Goal: Task Accomplishment & Management: Manage account settings

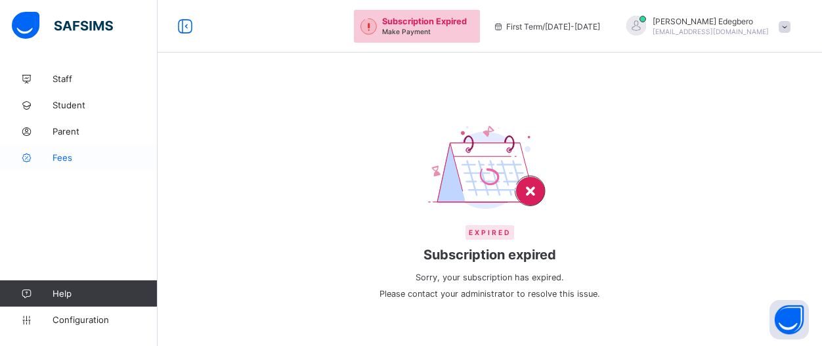
click at [60, 159] on span "Fees" at bounding box center [104, 157] width 105 height 10
click at [536, 189] on img at bounding box center [489, 168] width 123 height 87
click at [541, 198] on img at bounding box center [489, 168] width 123 height 87
click at [499, 233] on span "Expired" at bounding box center [489, 232] width 49 height 14
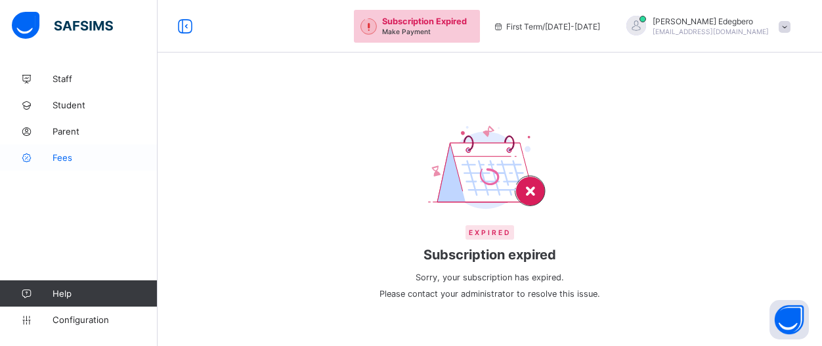
click at [60, 154] on span "Fees" at bounding box center [104, 157] width 105 height 10
click at [74, 162] on span "Fees" at bounding box center [104, 157] width 105 height 10
click at [62, 153] on span "Fees" at bounding box center [104, 157] width 105 height 10
click at [62, 156] on span "Fees" at bounding box center [104, 157] width 105 height 10
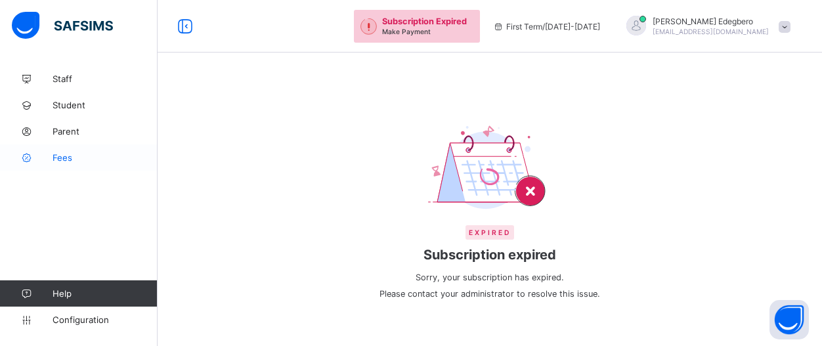
click at [62, 156] on span "Fees" at bounding box center [104, 157] width 105 height 10
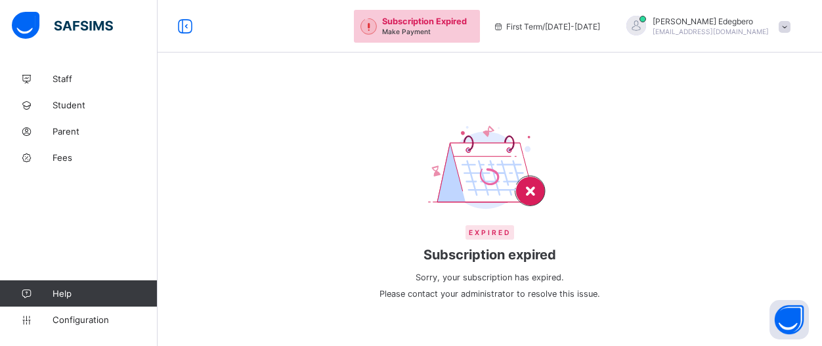
click at [539, 201] on img at bounding box center [489, 168] width 123 height 87
click at [540, 203] on img at bounding box center [489, 168] width 123 height 87
click at [542, 203] on img at bounding box center [489, 168] width 123 height 87
click at [467, 22] on span "Subscription Expired" at bounding box center [424, 21] width 85 height 10
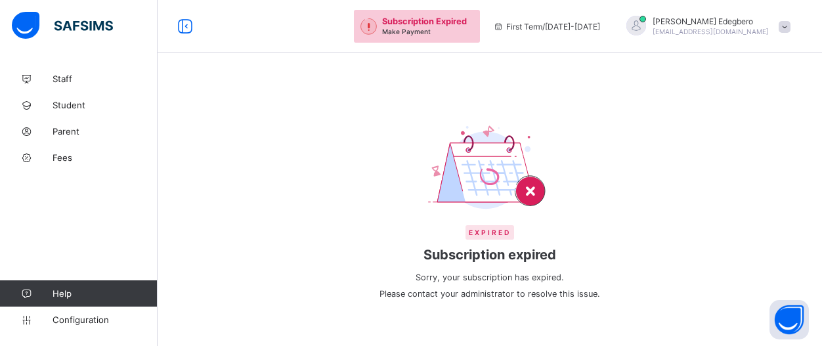
click at [467, 22] on span "Subscription Expired" at bounding box center [424, 21] width 85 height 10
drag, startPoint x: 506, startPoint y: 22, endPoint x: 667, endPoint y: 328, distance: 346.4
click at [658, 314] on div "Subscription Expired Make Payment First Term / 2025-2026 Frank Edegbero fedegbe…" at bounding box center [411, 173] width 822 height 346
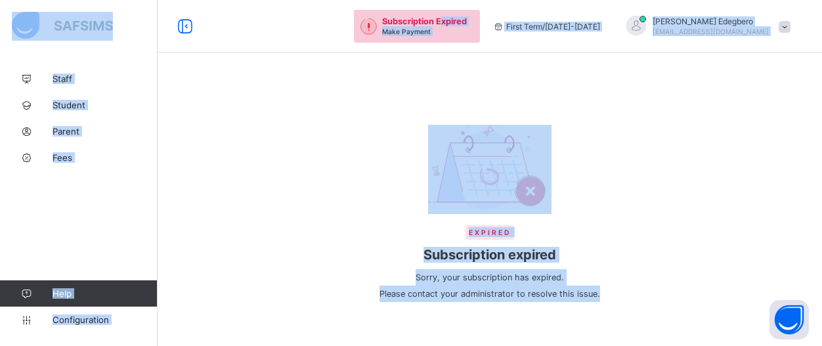
click at [539, 183] on img at bounding box center [489, 168] width 123 height 87
click at [703, 291] on div "Expired Subscription expired Sorry, your subscription has expired. Please conta…" at bounding box center [489, 213] width 664 height 203
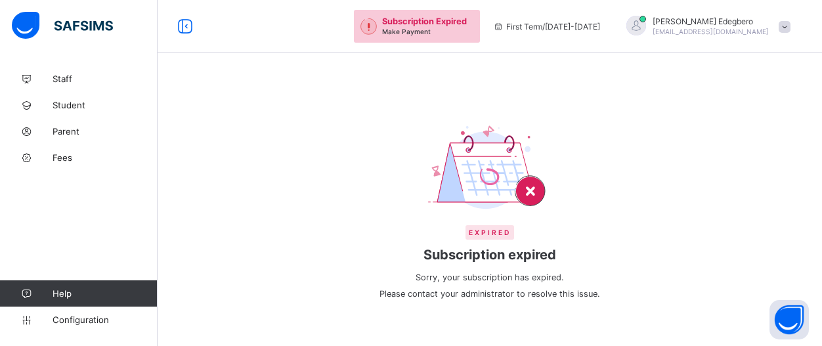
click at [534, 194] on img at bounding box center [489, 168] width 123 height 87
click at [373, 12] on div "Subscription Expired Make Payment First Term / 2025-2026 Frank Edegbero fedegbe…" at bounding box center [411, 173] width 822 height 346
click at [107, 28] on img at bounding box center [62, 26] width 101 height 28
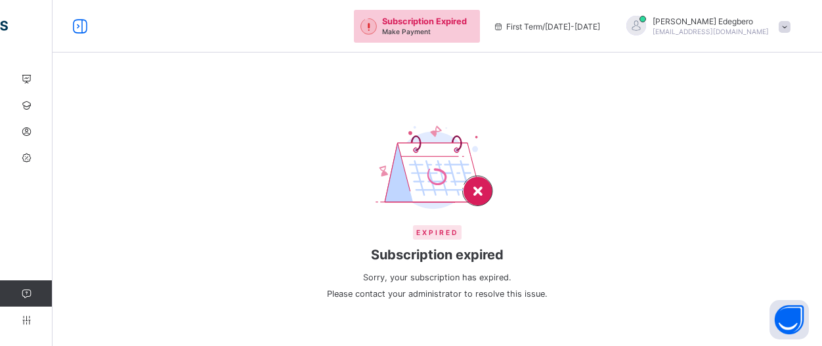
click at [107, 28] on div "Subscription Expired Make Payment First Term / 2025-2026 Frank Edegbero fedegbe…" at bounding box center [411, 26] width 822 height 52
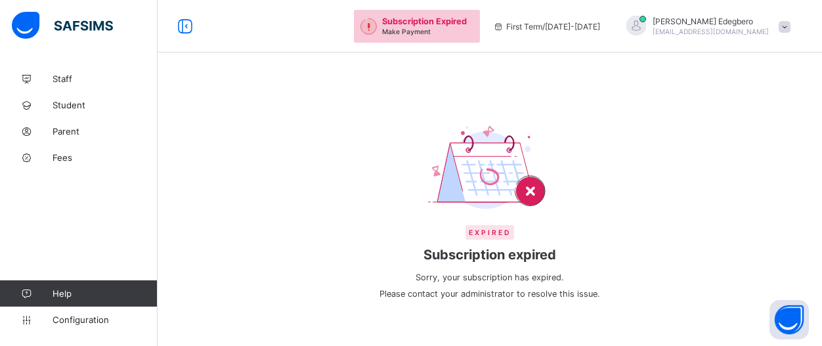
click at [34, 14] on img at bounding box center [62, 26] width 101 height 28
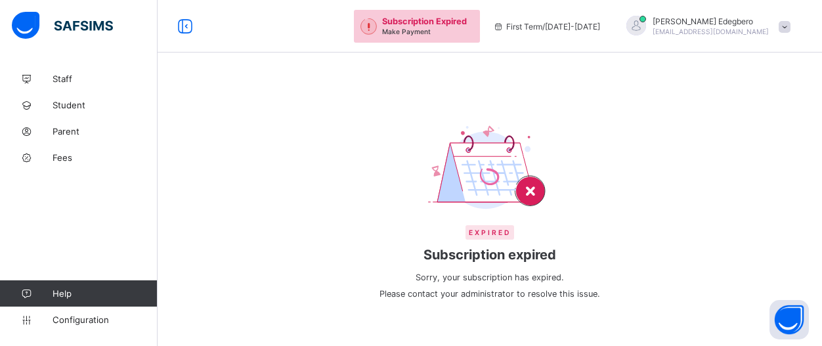
click at [105, 29] on img at bounding box center [62, 26] width 101 height 28
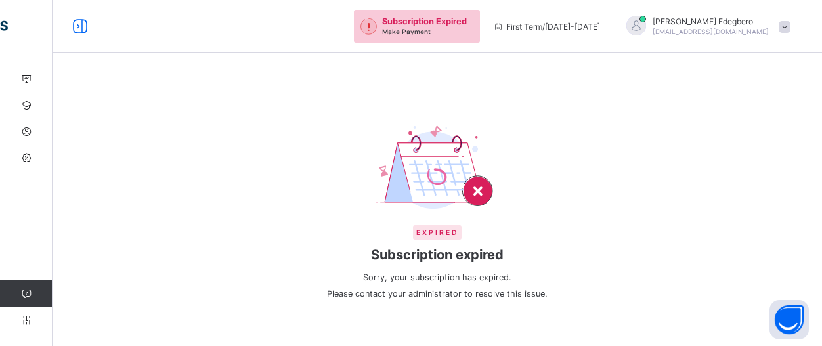
click at [105, 29] on div "Subscription Expired Make Payment First Term / 2025-2026 Frank Edegbero fedegbe…" at bounding box center [411, 26] width 822 height 52
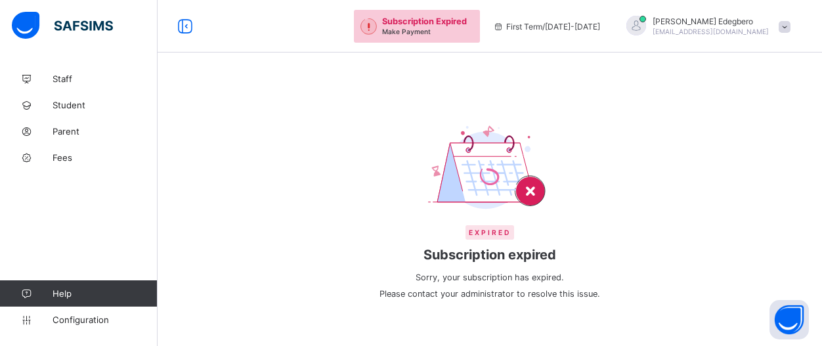
click at [38, 27] on img at bounding box center [62, 26] width 101 height 28
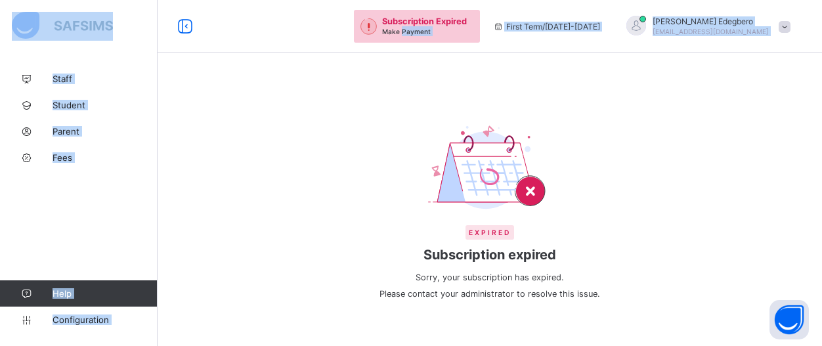
click at [468, 56] on div "Subscription Expired Make Payment First Term / 2025-2026 Frank Edegbero fedegbe…" at bounding box center [411, 173] width 822 height 346
drag, startPoint x: 408, startPoint y: 49, endPoint x: 408, endPoint y: 56, distance: 7.9
click at [408, 56] on div "Subscription Expired Make Payment First Term / 2025-2026 Frank Edegbero fedegbe…" at bounding box center [411, 173] width 822 height 346
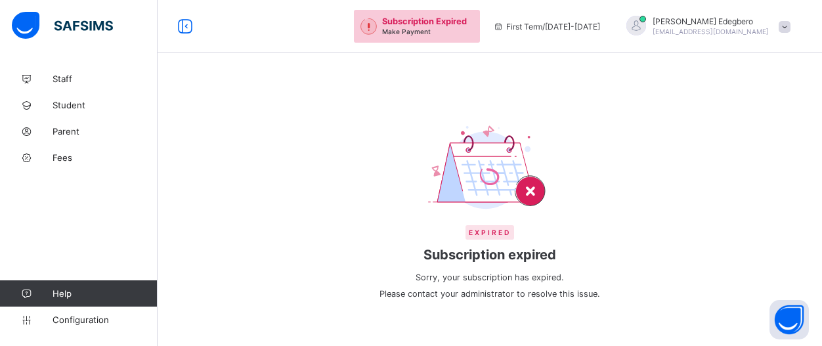
drag, startPoint x: 408, startPoint y: 56, endPoint x: 408, endPoint y: 66, distance: 9.8
click at [408, 66] on div "Expired Subscription expired Sorry, your subscription has expired. Please conta…" at bounding box center [489, 173] width 664 height 346
click at [417, 41] on div "Subscription Expired Make Payment" at bounding box center [417, 26] width 126 height 33
click at [789, 312] on button "Open asap" at bounding box center [788, 319] width 39 height 39
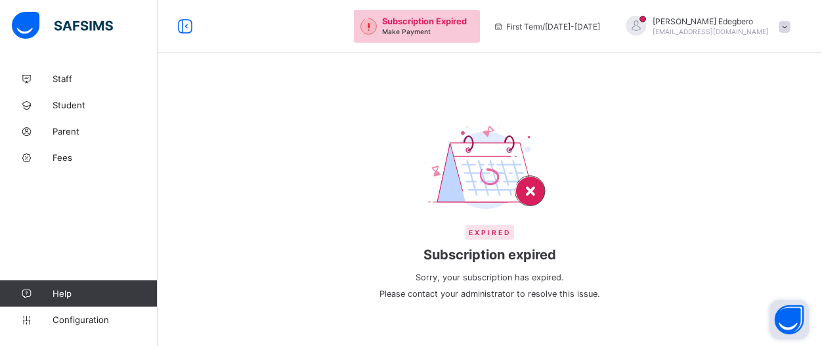
click at [789, 312] on button "Open asap" at bounding box center [788, 319] width 39 height 39
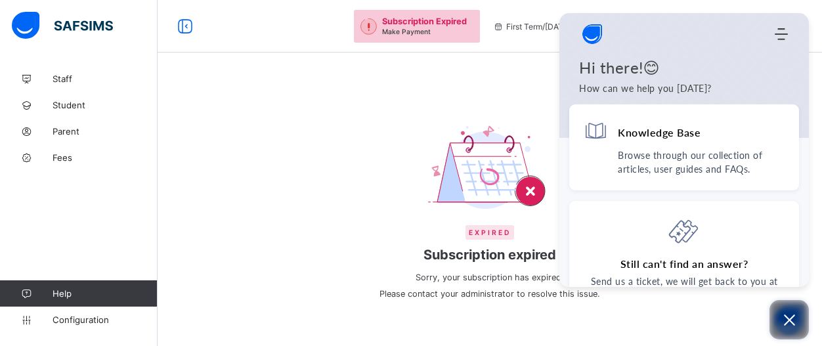
click at [789, 312] on icon "Open asap" at bounding box center [789, 320] width 16 height 16
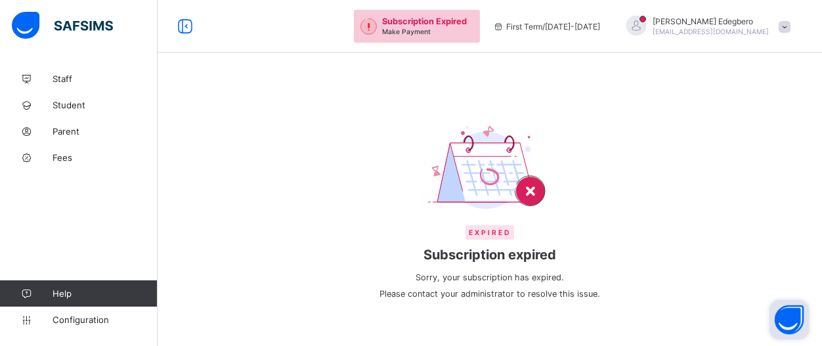
click at [789, 312] on button "Open asap" at bounding box center [788, 319] width 39 height 39
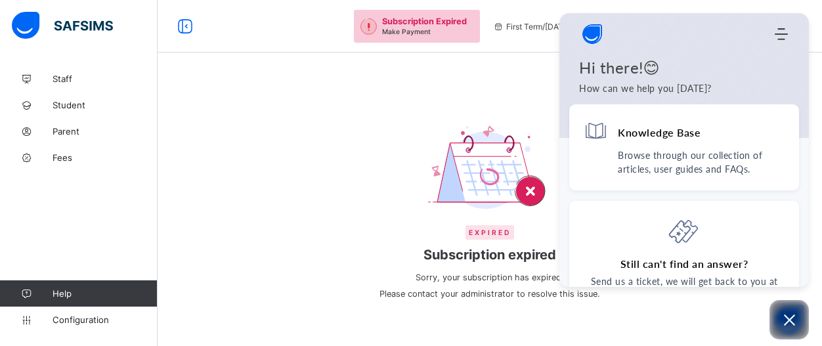
click at [592, 28] on img "Company logo" at bounding box center [592, 34] width 26 height 26
click at [783, 43] on div "Home Knowledge Base Submit Ticket" at bounding box center [683, 34] width 249 height 26
click at [780, 36] on icon "Modules Menu" at bounding box center [780, 34] width 13 height 13
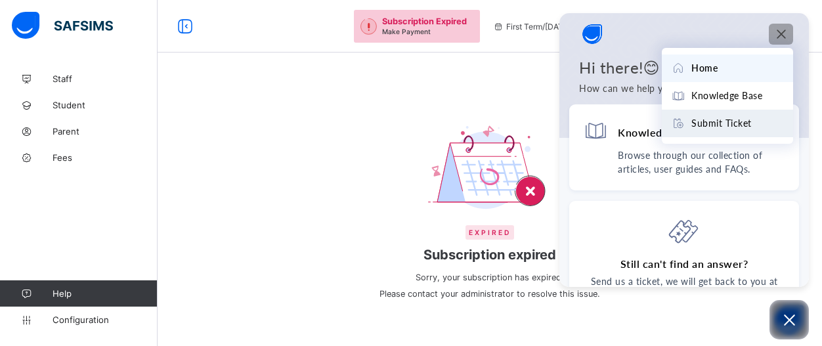
click at [705, 131] on li "Submit Ticket" at bounding box center [726, 124] width 131 height 28
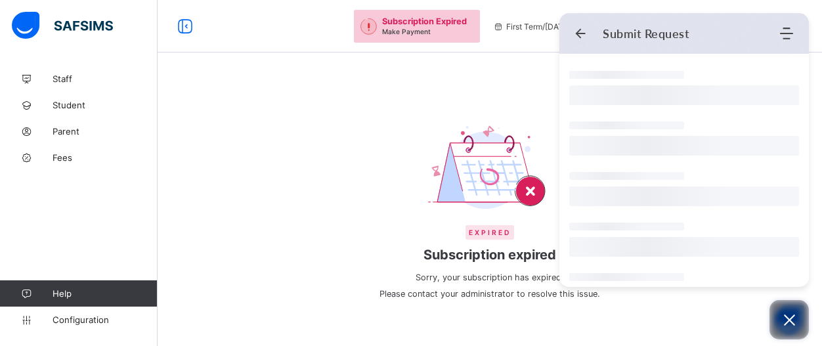
click at [794, 312] on icon "Open asap" at bounding box center [789, 320] width 16 height 16
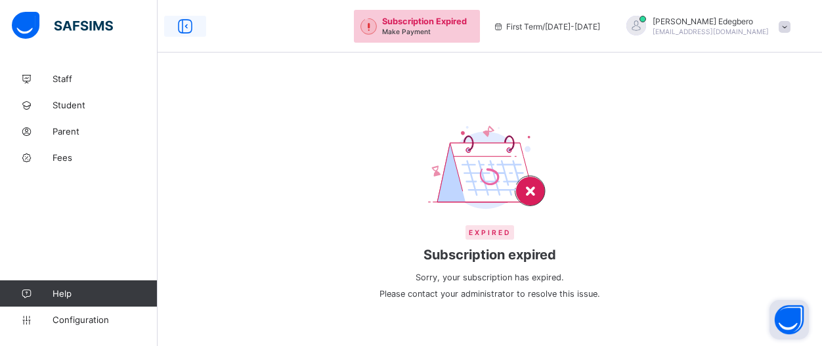
click at [192, 30] on icon at bounding box center [185, 26] width 22 height 19
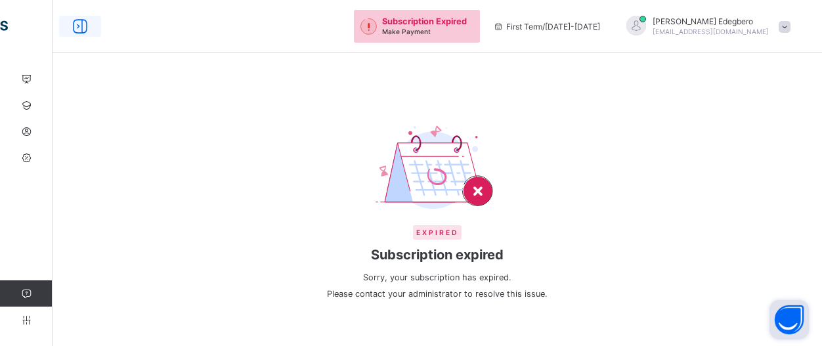
click at [192, 30] on div "Subscription Expired Make Payment First Term / 2025-2026 Frank Edegbero fedegbe…" at bounding box center [411, 26] width 822 height 52
click at [72, 30] on icon at bounding box center [80, 26] width 22 height 19
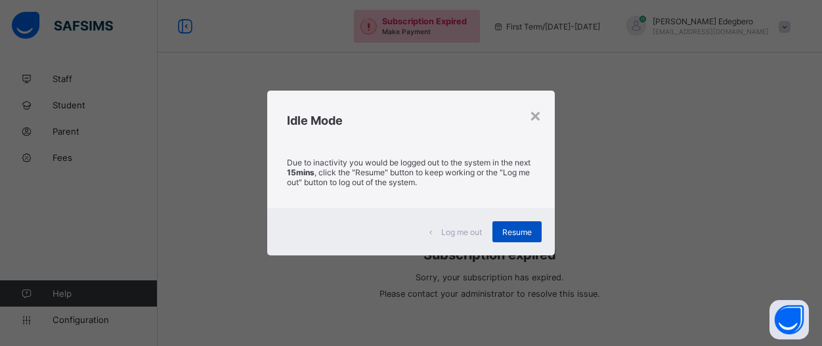
click at [519, 238] on div "Resume" at bounding box center [516, 231] width 49 height 21
click at [519, 237] on div "Resume" at bounding box center [516, 231] width 49 height 21
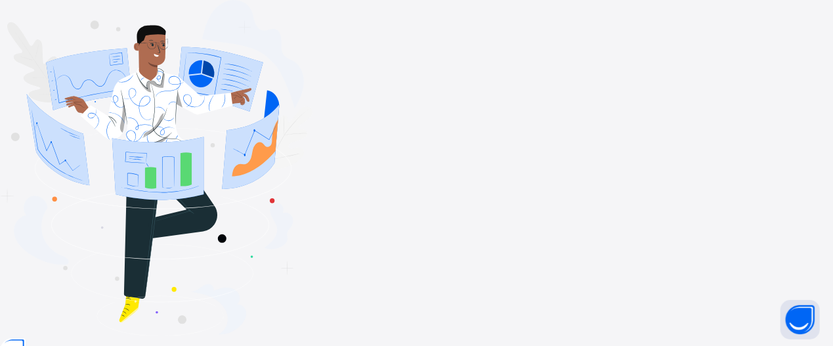
type input "**********"
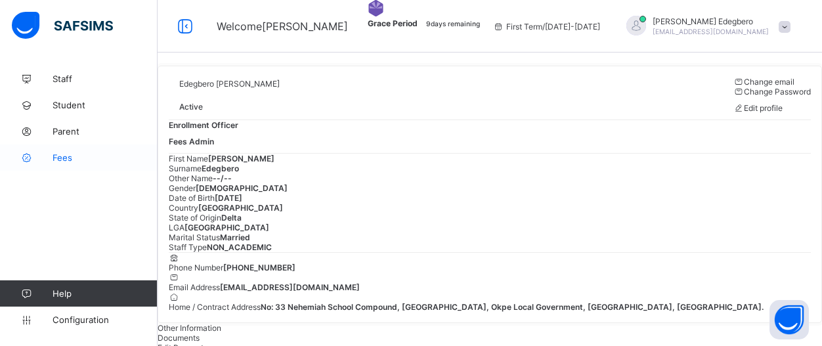
click at [68, 167] on link "Fees" at bounding box center [78, 157] width 157 height 26
click at [75, 165] on link "Fees" at bounding box center [78, 157] width 157 height 26
click at [61, 161] on span "Fees" at bounding box center [104, 157] width 105 height 10
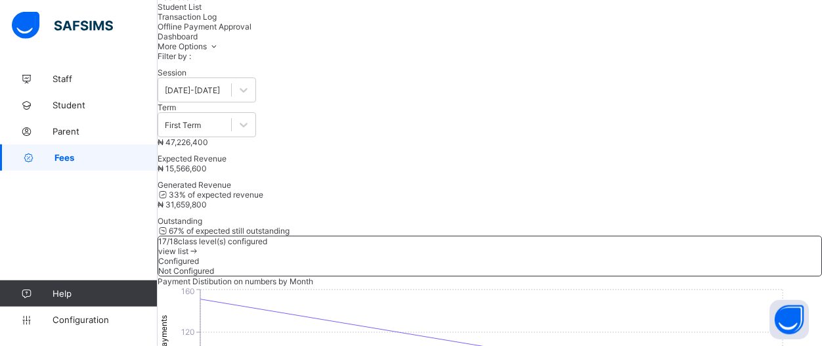
scroll to position [70, 0]
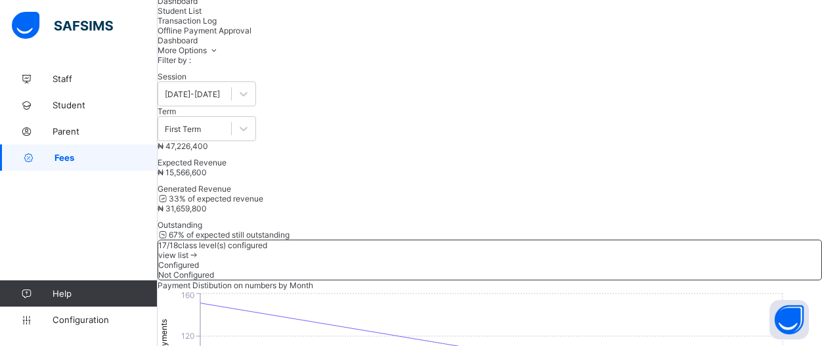
click at [276, 16] on div "Student List" at bounding box center [489, 11] width 664 height 10
click at [277, 16] on div "Student List" at bounding box center [489, 11] width 664 height 10
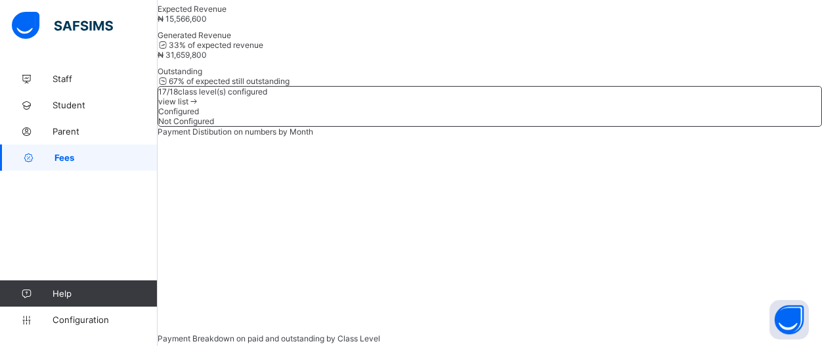
scroll to position [218, 0]
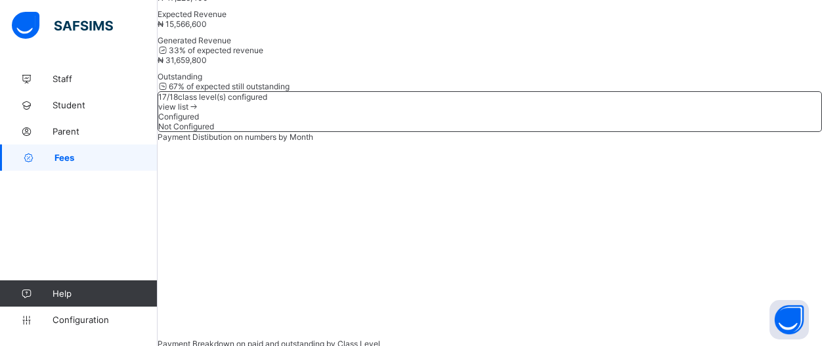
type input "*"
type input "*********"
